Goal: Information Seeking & Learning: Learn about a topic

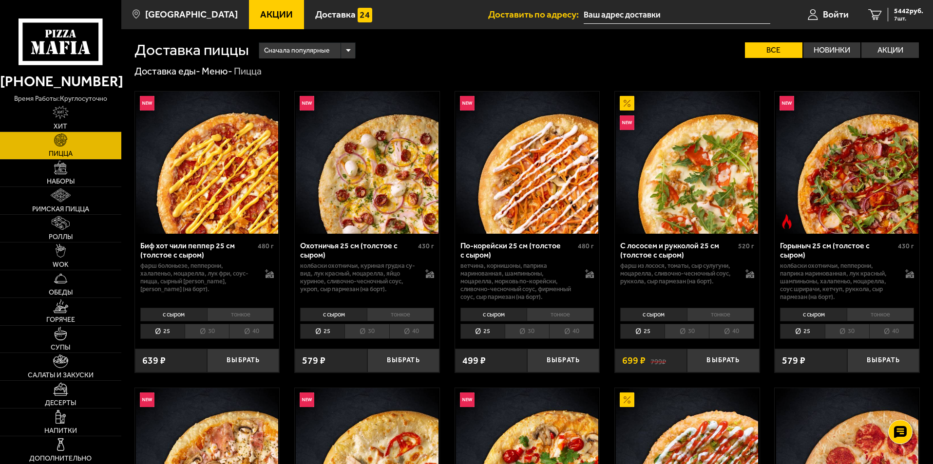
click at [268, 17] on span "Акции" at bounding box center [276, 14] width 33 height 9
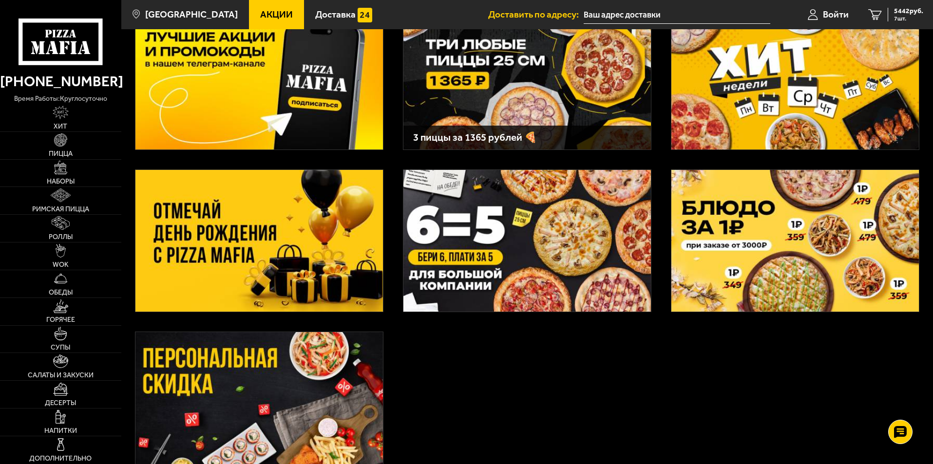
scroll to position [188, 0]
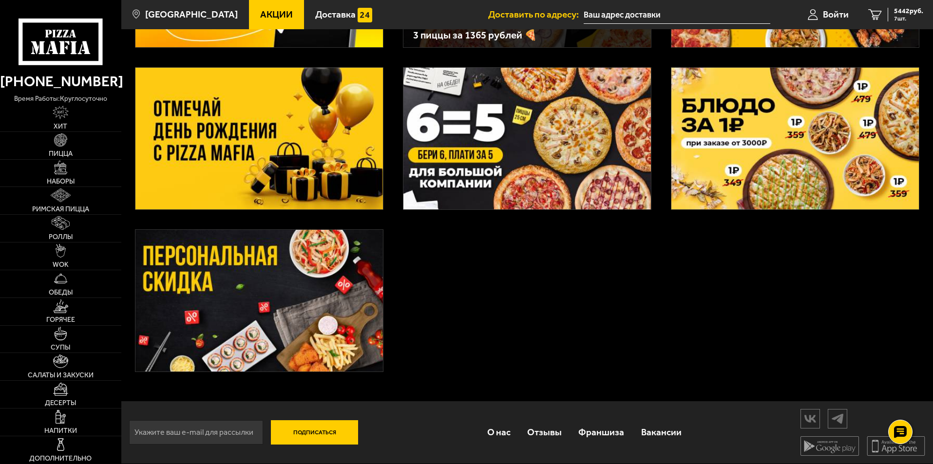
click at [168, 103] on img at bounding box center [259, 139] width 248 height 142
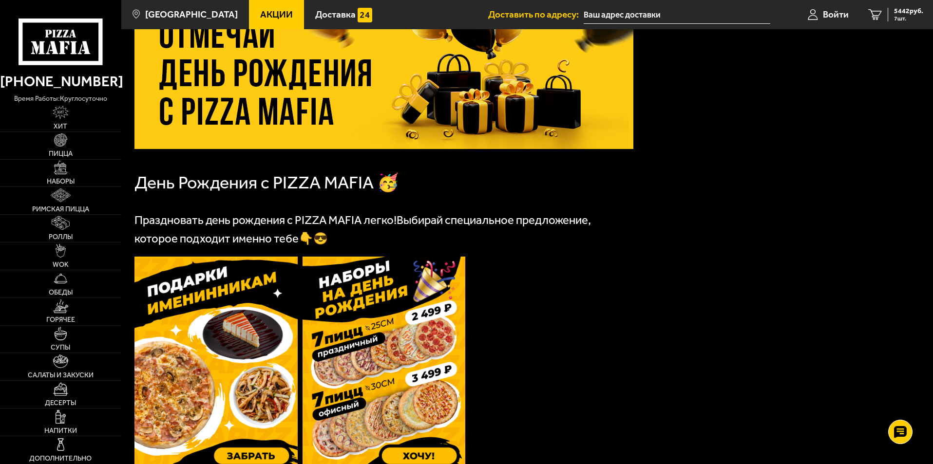
scroll to position [78, 0]
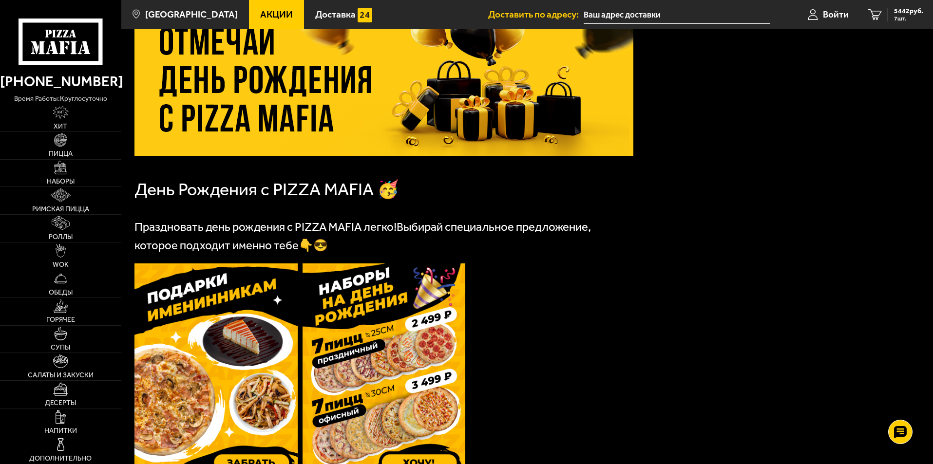
click at [211, 352] on img at bounding box center [216, 372] width 163 height 216
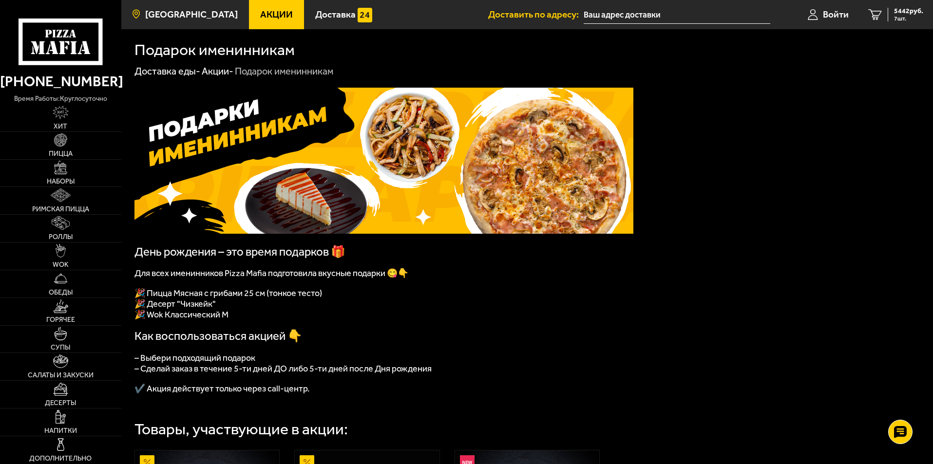
click at [198, 12] on span "[GEOGRAPHIC_DATA]" at bounding box center [191, 14] width 93 height 9
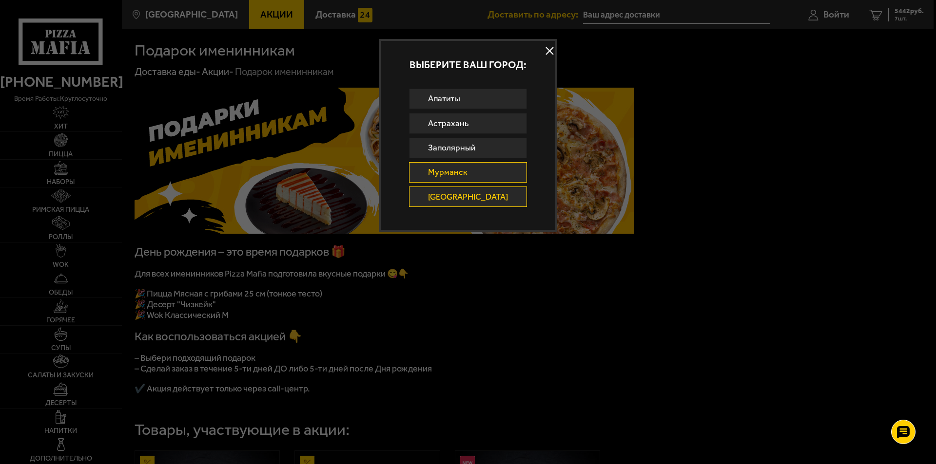
click at [465, 172] on link "Мурманск" at bounding box center [468, 172] width 118 height 20
